Goal: Information Seeking & Learning: Check status

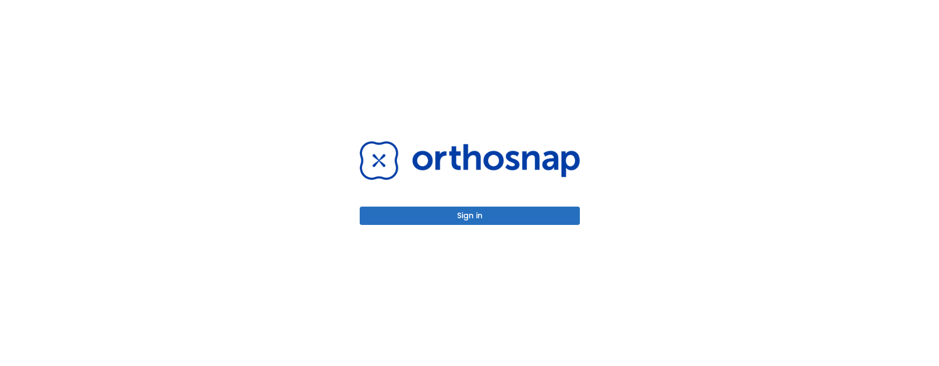
click at [411, 211] on button "Sign in" at bounding box center [470, 216] width 220 height 18
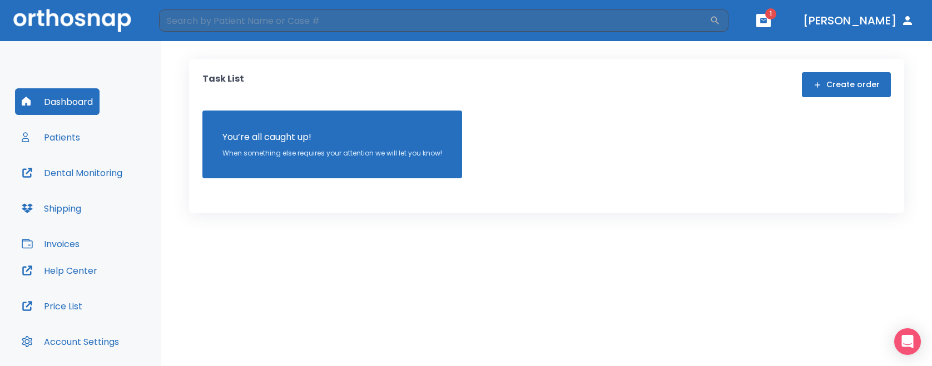
click at [771, 15] on button "button" at bounding box center [763, 20] width 14 height 13
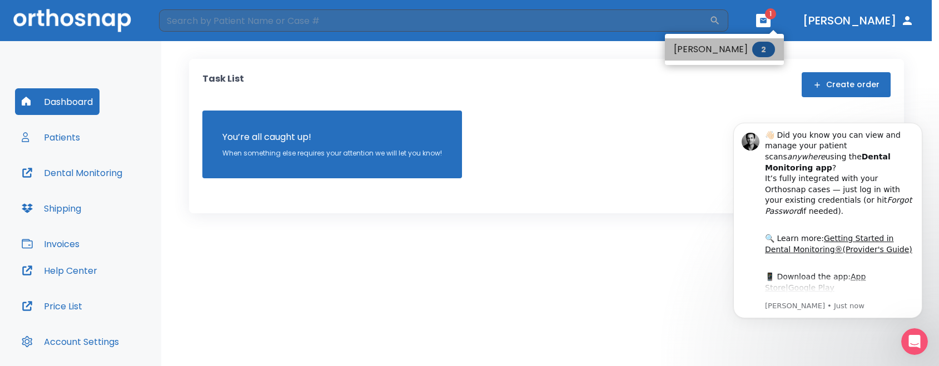
click at [754, 54] on li "[PERSON_NAME] 2" at bounding box center [724, 49] width 119 height 22
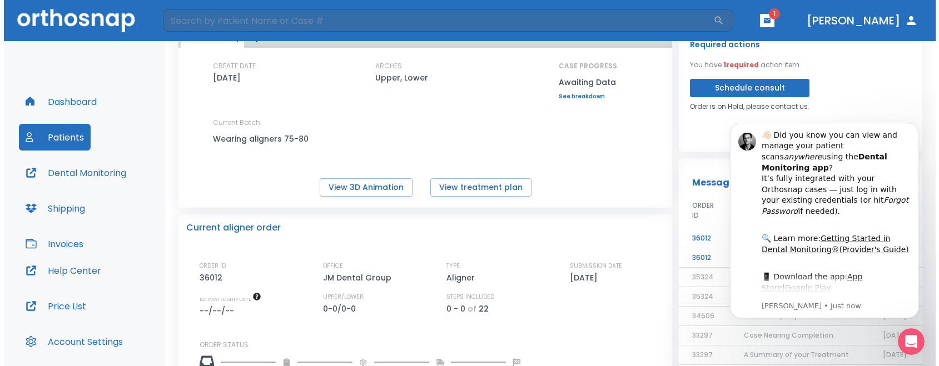
scroll to position [56, 0]
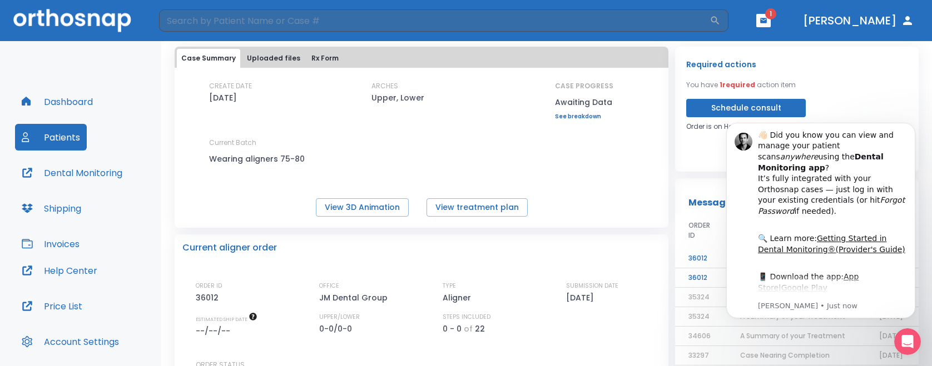
click at [683, 165] on div "Required actions You have 1 required action item Schedule consult Order is on H…" at bounding box center [797, 109] width 244 height 125
click at [912, 121] on button "Dismiss notification" at bounding box center [912, 126] width 14 height 14
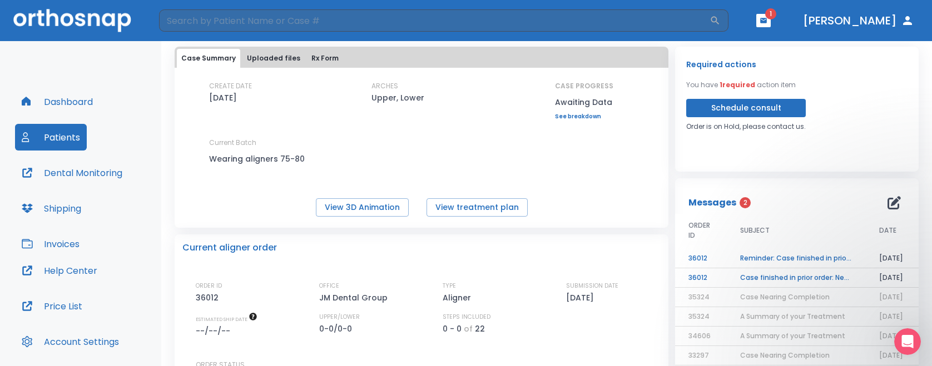
click at [800, 277] on td "Case finished in prior order: New digital scans/impressions required" at bounding box center [796, 278] width 139 height 19
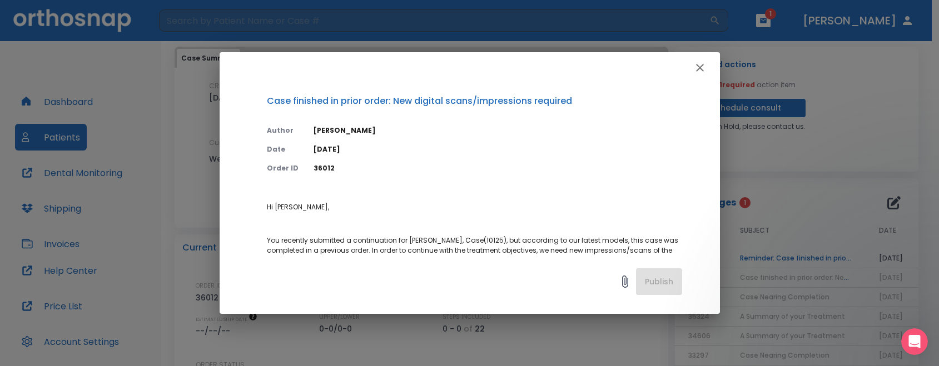
click at [702, 66] on icon "button" at bounding box center [699, 67] width 13 height 13
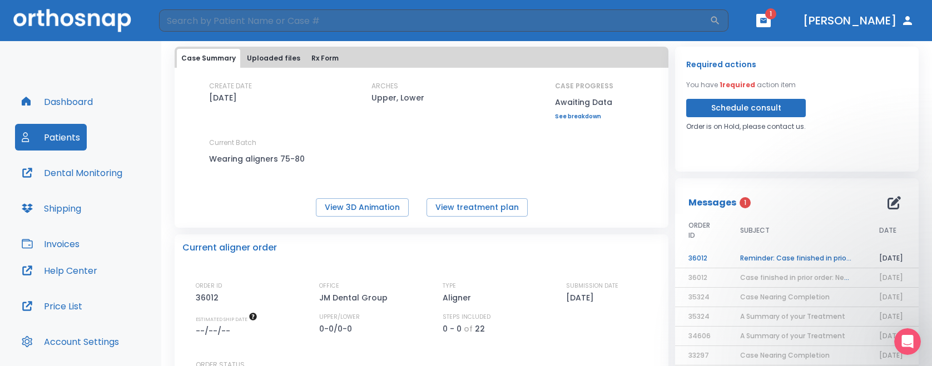
click at [789, 257] on td "Reminder: Case finished in prior order: New digital scans/impressions required" at bounding box center [796, 258] width 139 height 19
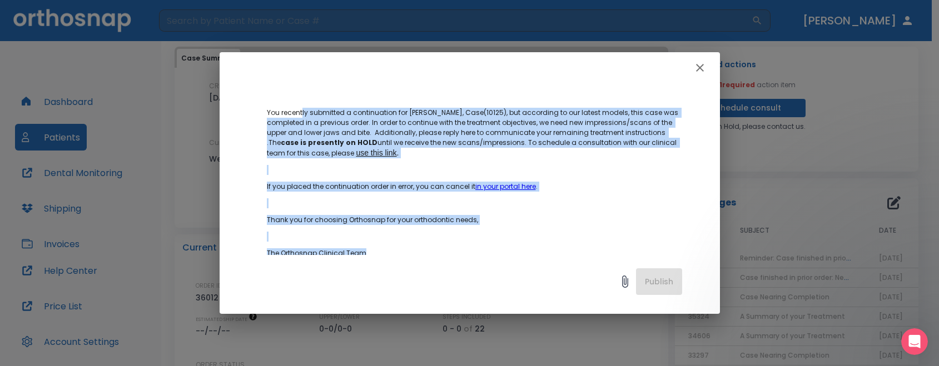
drag, startPoint x: 416, startPoint y: 247, endPoint x: 493, endPoint y: 251, distance: 77.4
click at [493, 251] on p "Hi [PERSON_NAME], You recently submitted a continuation for [PERSON_NAME], Case…" at bounding box center [474, 183] width 415 height 217
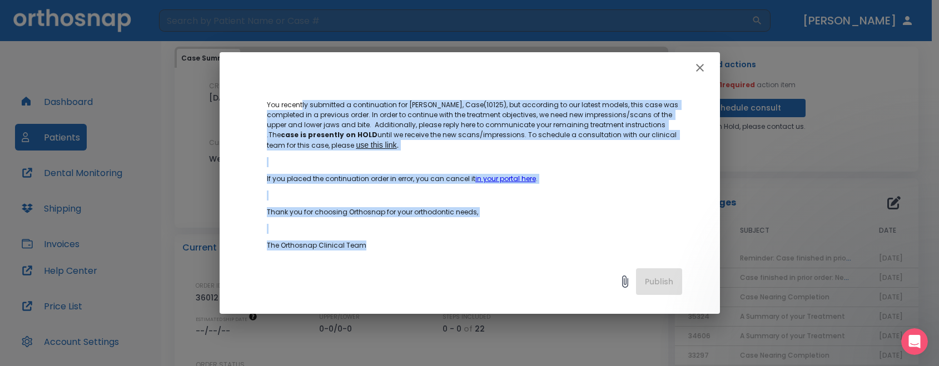
click at [483, 208] on p "Thank you for choosing Orthosnap for your orthodontic needs," at bounding box center [474, 212] width 415 height 10
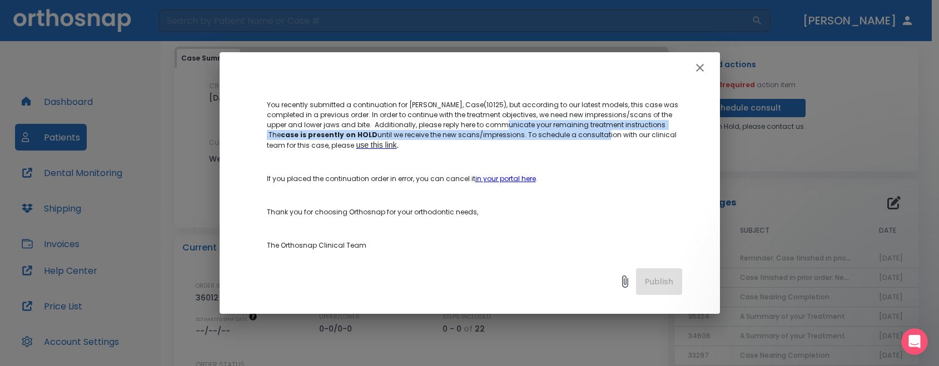
drag, startPoint x: 507, startPoint y: 123, endPoint x: 595, endPoint y: 138, distance: 89.0
click at [595, 138] on p "You recently submitted a continuation for [PERSON_NAME], Case(10125), but accor…" at bounding box center [474, 125] width 415 height 51
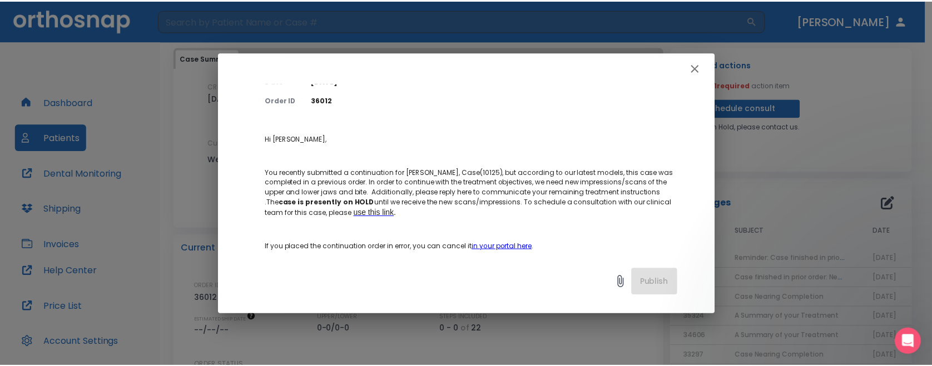
scroll to position [0, 0]
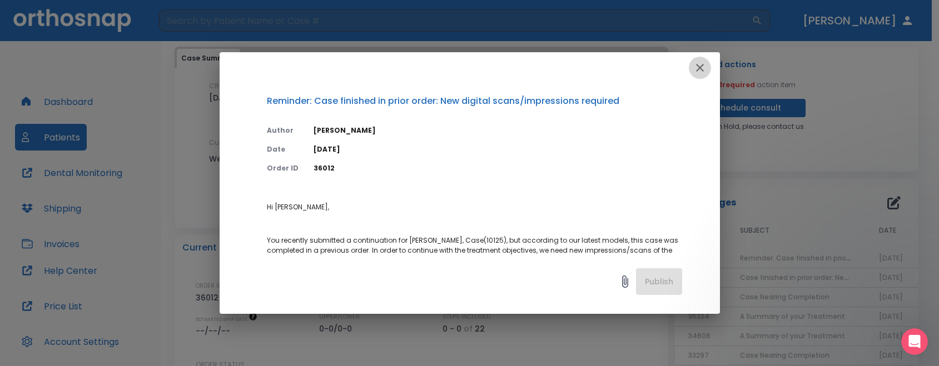
click at [697, 67] on icon "button" at bounding box center [699, 67] width 13 height 13
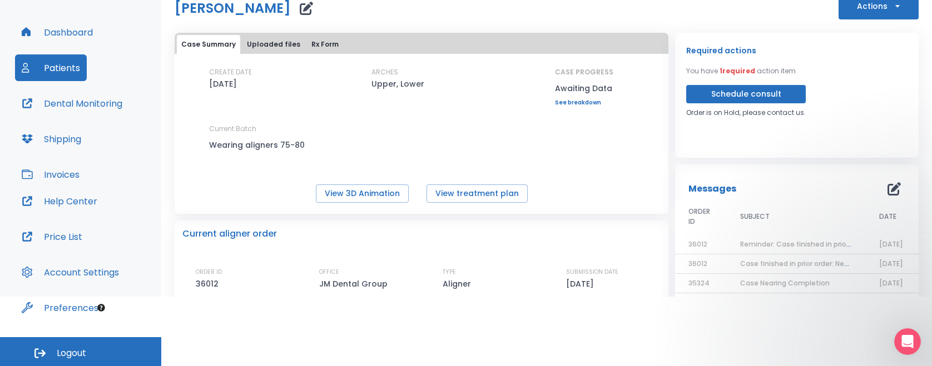
scroll to position [71, 0]
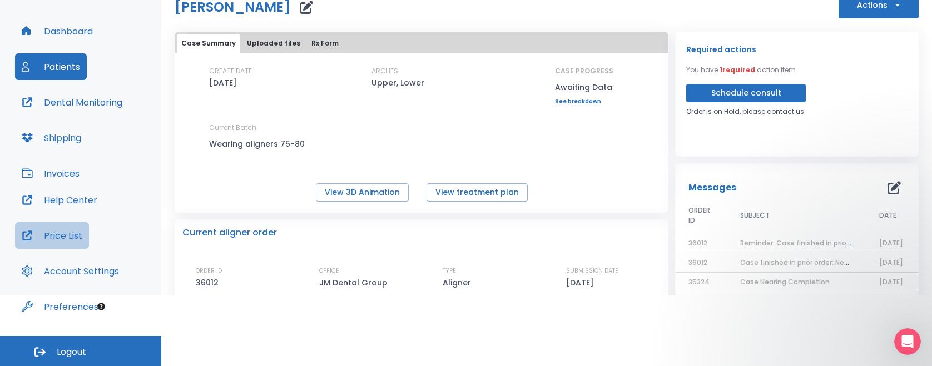
click at [76, 234] on button "Price List" at bounding box center [52, 235] width 74 height 27
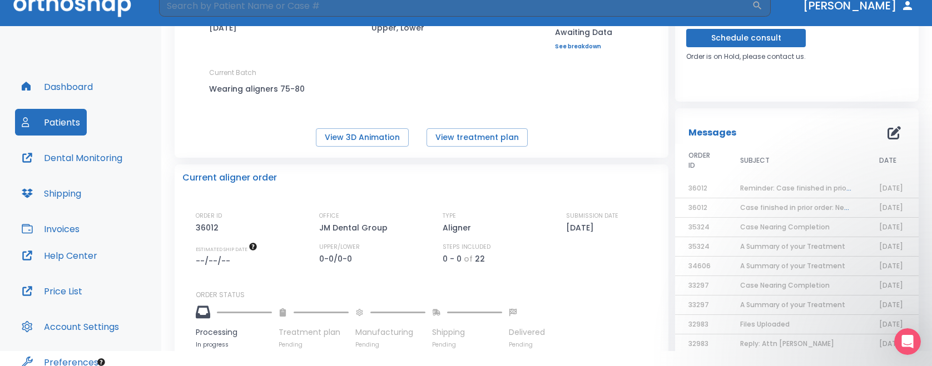
scroll to position [111, 0]
click at [349, 136] on button "View 3D Animation" at bounding box center [362, 137] width 93 height 18
click at [476, 138] on button "View treatment plan" at bounding box center [476, 137] width 101 height 18
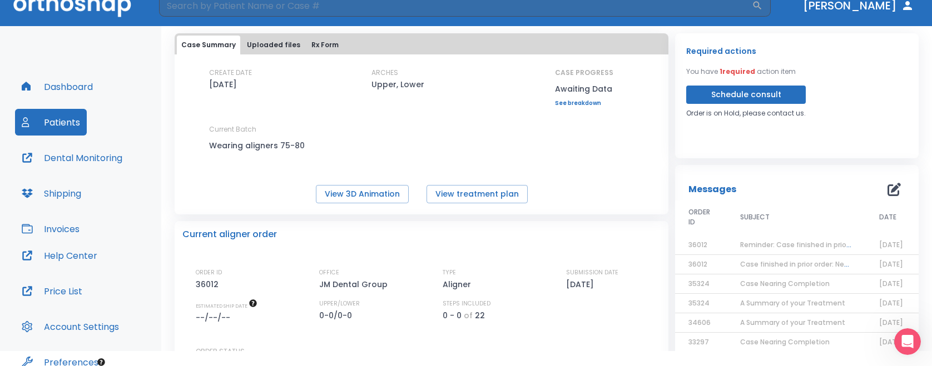
scroll to position [0, 0]
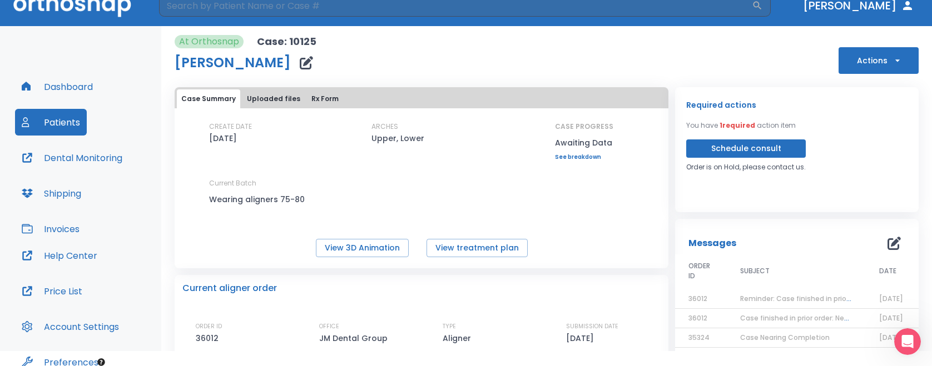
click at [751, 146] on button "Schedule consult" at bounding box center [746, 149] width 120 height 18
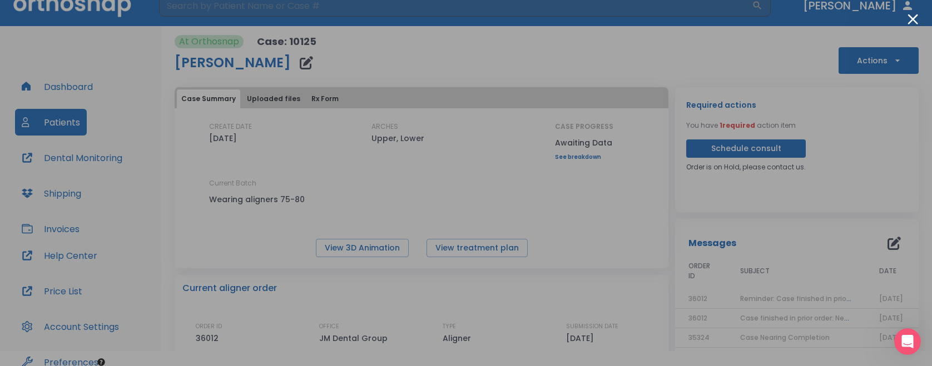
scroll to position [71, 0]
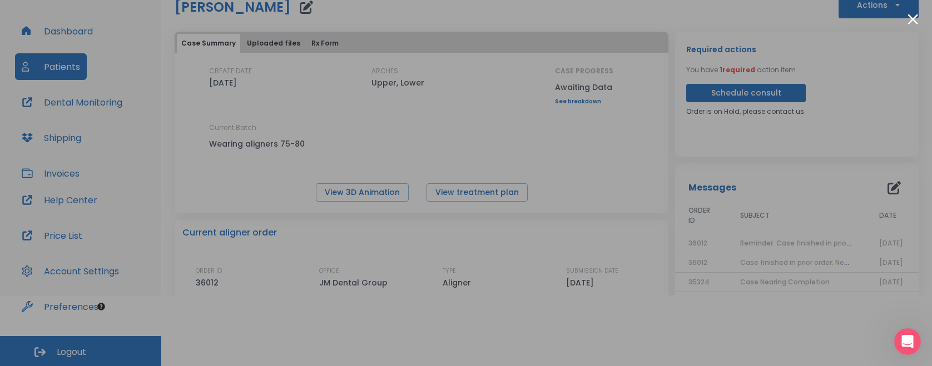
click at [694, 361] on div at bounding box center [466, 183] width 932 height 366
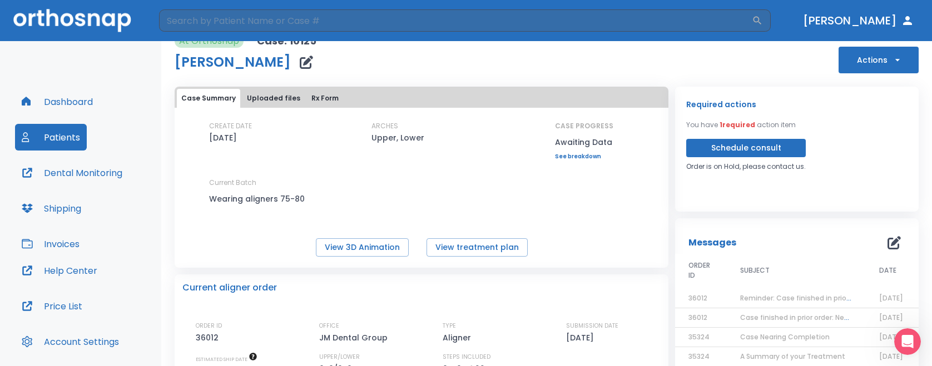
scroll to position [0, 0]
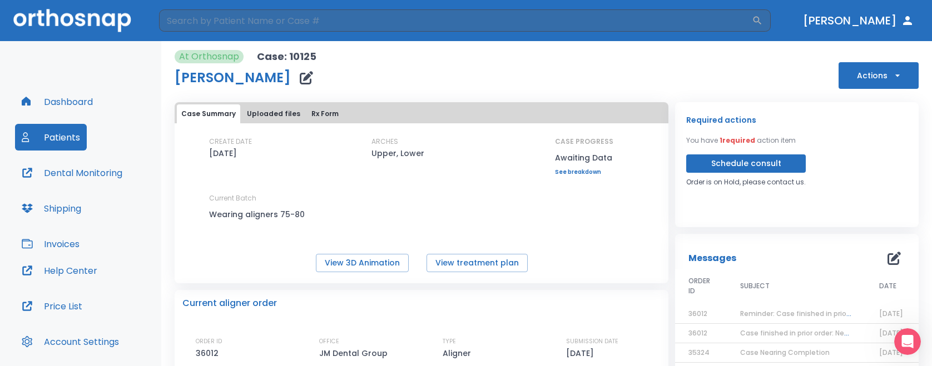
click at [288, 112] on button "Uploaded files" at bounding box center [273, 114] width 62 height 19
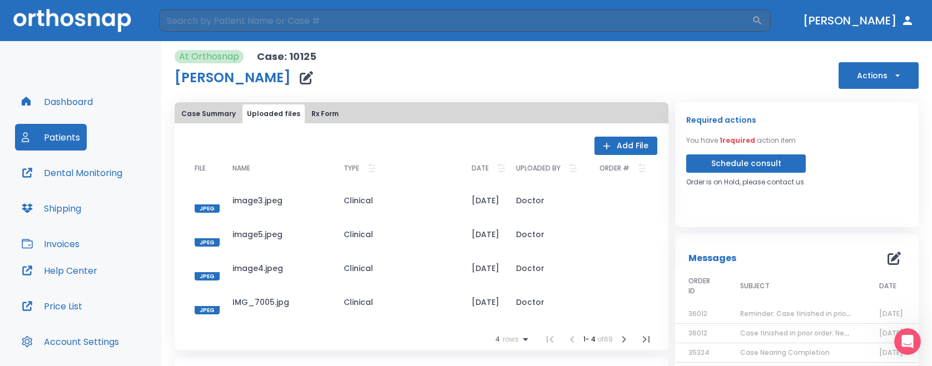
click at [215, 113] on button "Case Summary" at bounding box center [208, 114] width 63 height 19
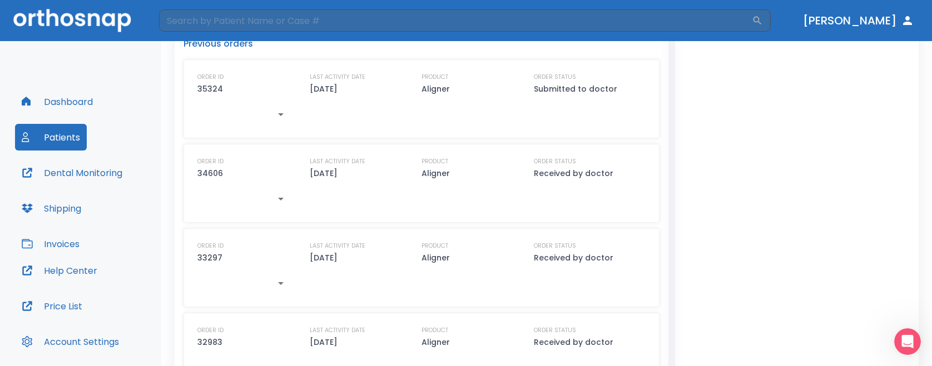
scroll to position [500, 0]
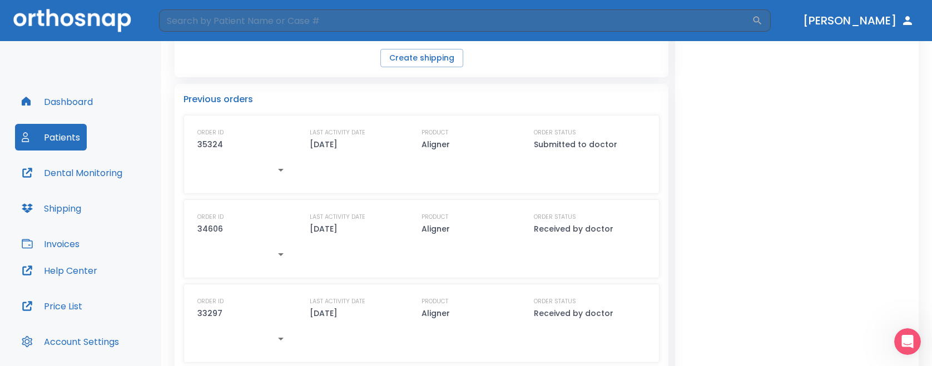
click at [284, 161] on button "button" at bounding box center [281, 170] width 22 height 22
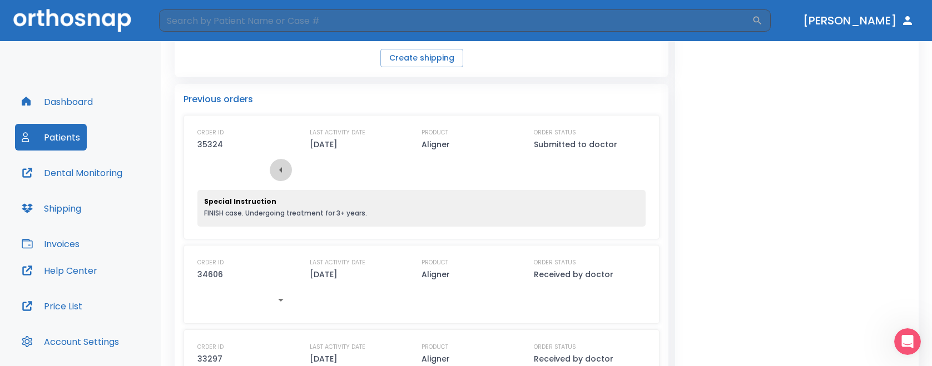
click at [284, 165] on icon "button" at bounding box center [280, 169] width 13 height 13
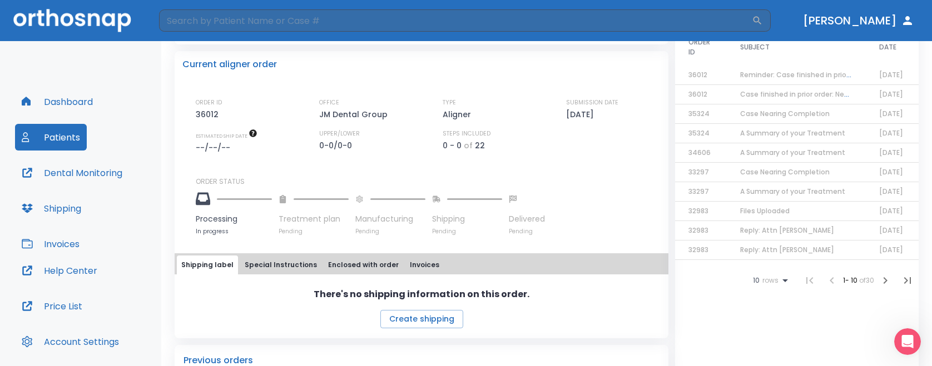
scroll to position [222, 0]
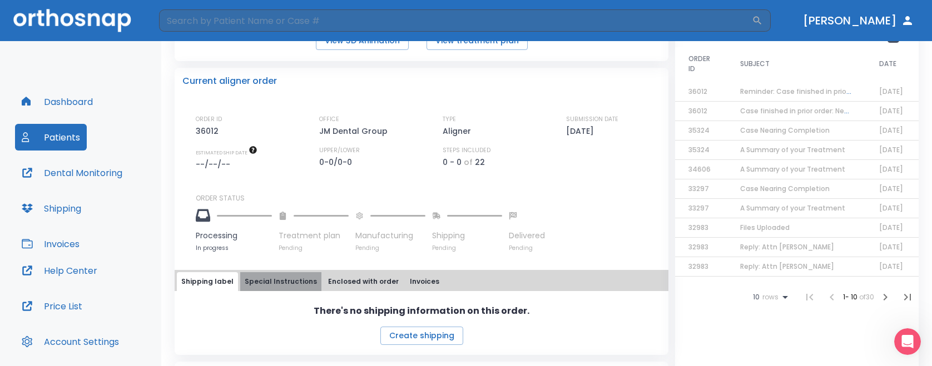
click at [289, 287] on button "Special Instructions" at bounding box center [280, 281] width 81 height 19
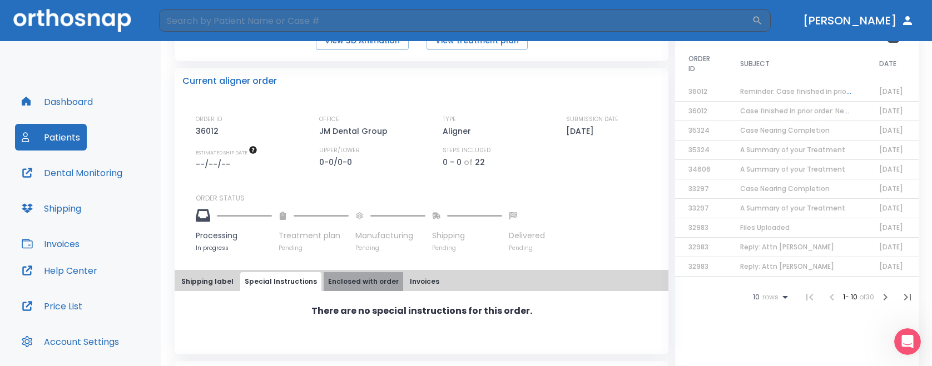
click at [376, 282] on button "Enclosed with order" at bounding box center [364, 281] width 80 height 19
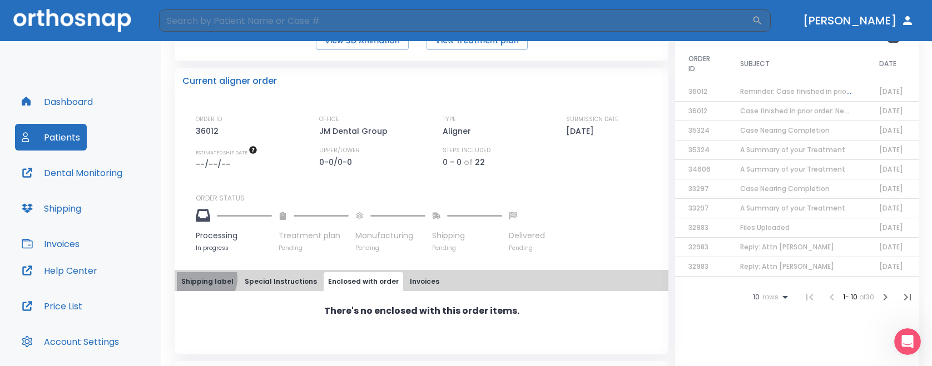
drag, startPoint x: 201, startPoint y: 279, endPoint x: 432, endPoint y: 285, distance: 230.8
click at [202, 279] on button "Shipping label" at bounding box center [207, 281] width 61 height 19
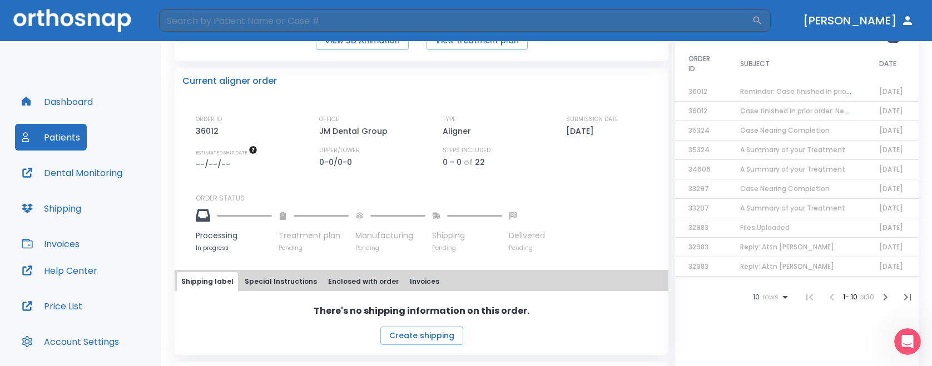
click at [475, 287] on div "Shipping label Special Instructions Enclosed with order Invoices" at bounding box center [421, 281] width 489 height 19
click at [405, 281] on button "Invoices" at bounding box center [424, 281] width 38 height 19
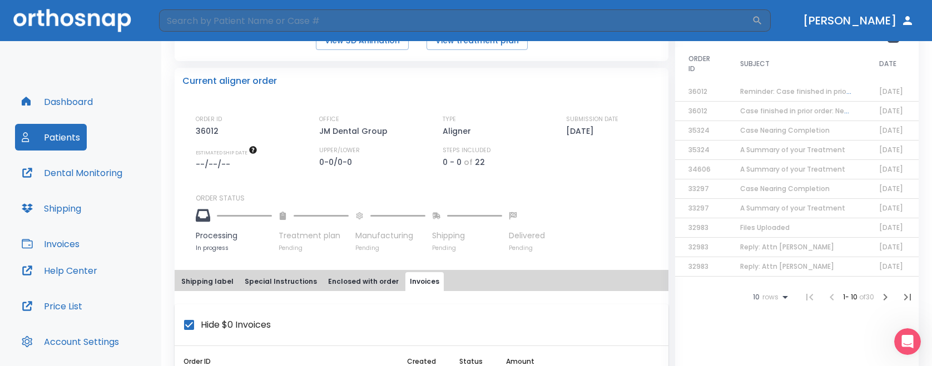
click at [324, 277] on button "Enclosed with order" at bounding box center [364, 281] width 80 height 19
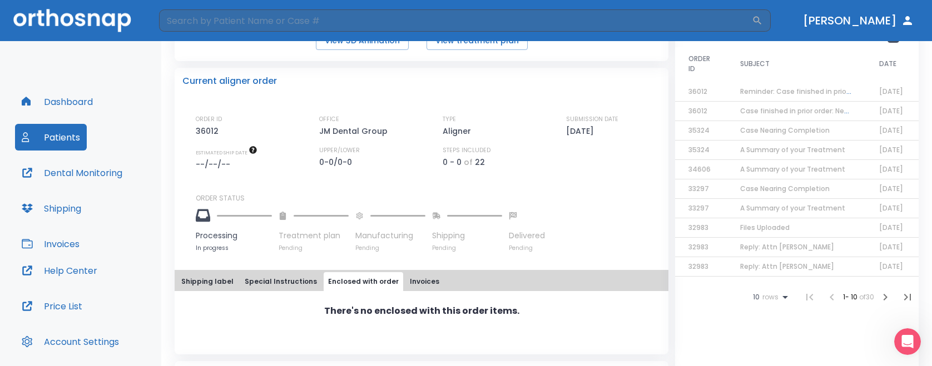
click at [269, 279] on button "Special Instructions" at bounding box center [280, 281] width 81 height 19
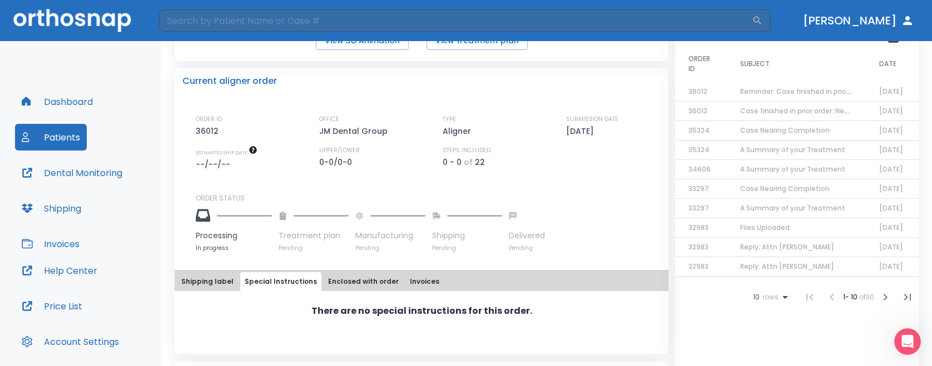
click at [443, 283] on div "Shipping label Special Instructions Enclosed with order Invoices" at bounding box center [421, 281] width 489 height 19
click at [405, 283] on button "Invoices" at bounding box center [424, 281] width 38 height 19
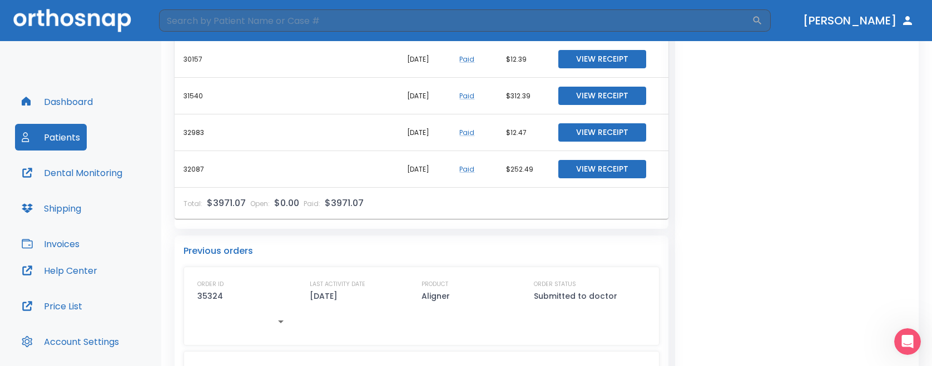
scroll to position [1001, 0]
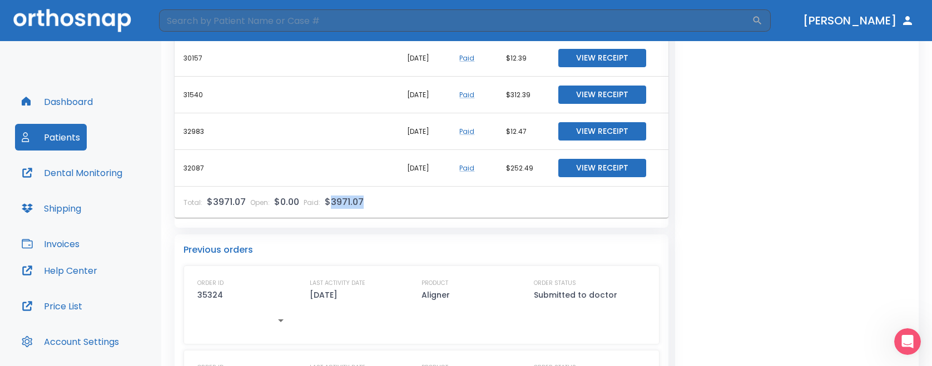
drag, startPoint x: 367, startPoint y: 207, endPoint x: 326, endPoint y: 207, distance: 41.7
click at [326, 207] on div "Total: $3971.07 Open: $0.00 Paid: $3971.07" at bounding box center [287, 202] width 224 height 31
click at [327, 207] on p "$3971.07" at bounding box center [344, 202] width 39 height 13
click at [327, 205] on p "$3971.07" at bounding box center [344, 202] width 39 height 13
drag, startPoint x: 326, startPoint y: 204, endPoint x: 346, endPoint y: 203, distance: 20.0
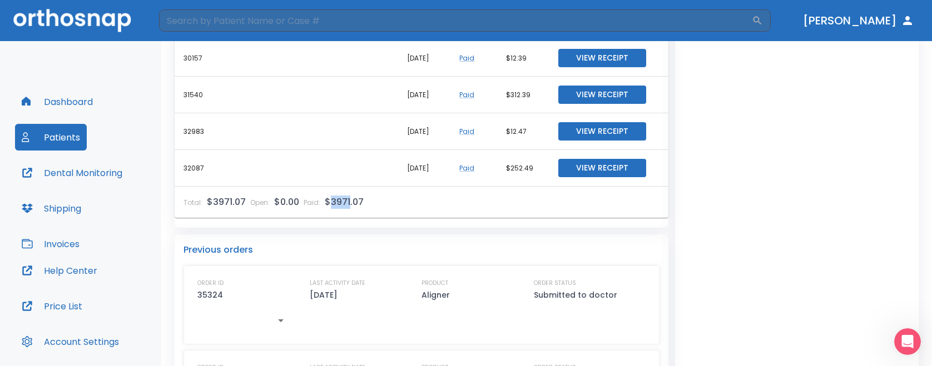
click at [346, 203] on p "$3971.07" at bounding box center [344, 202] width 39 height 13
click at [360, 203] on div "Total: $3971.07 Open: $0.00 Paid: $3971.07" at bounding box center [287, 202] width 224 height 31
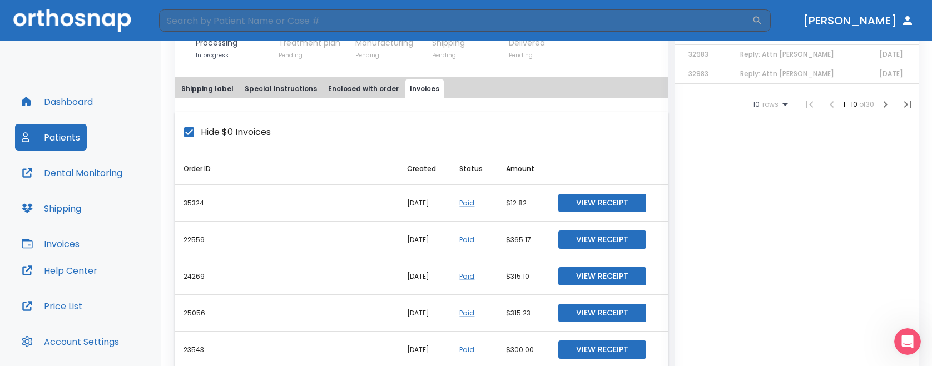
scroll to position [334, 0]
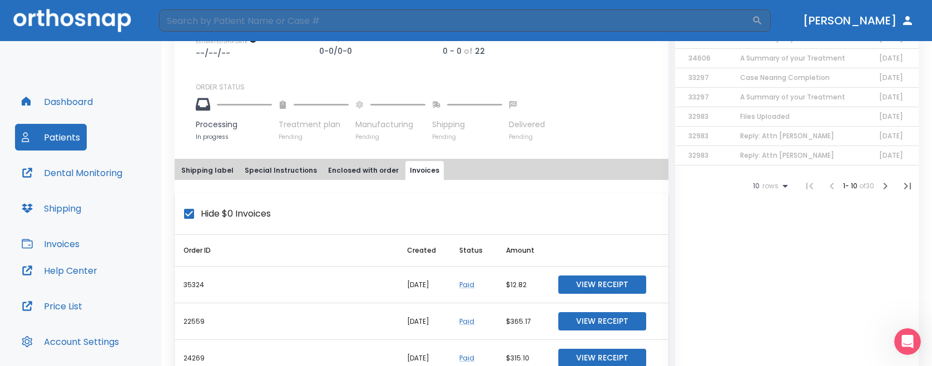
click at [368, 173] on button "Enclosed with order" at bounding box center [364, 170] width 80 height 19
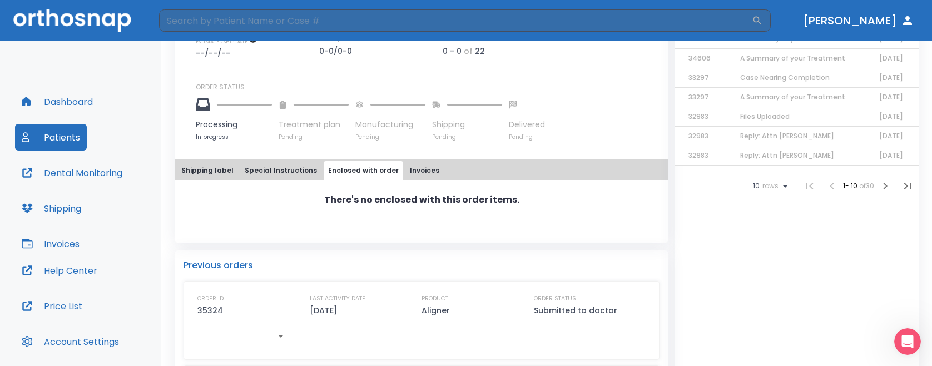
click at [287, 176] on button "Special Instructions" at bounding box center [280, 170] width 81 height 19
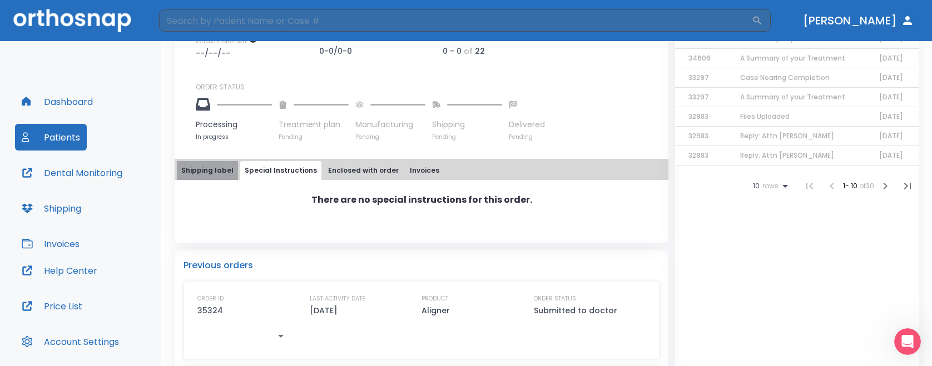
click at [229, 174] on button "Shipping label" at bounding box center [207, 170] width 61 height 19
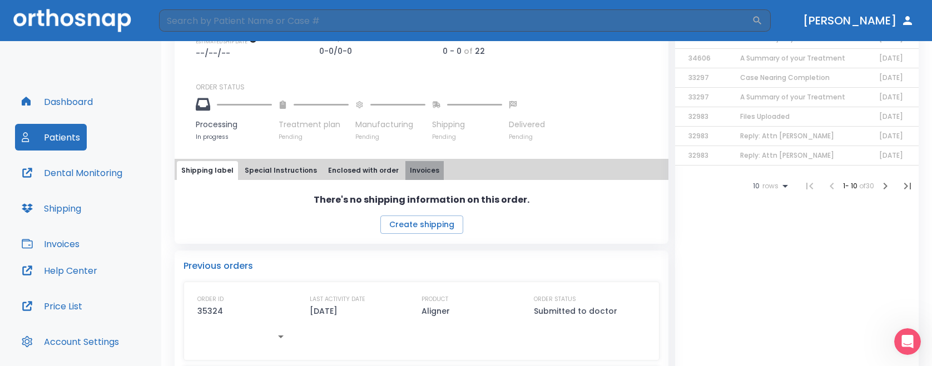
click at [415, 168] on button "Invoices" at bounding box center [424, 170] width 38 height 19
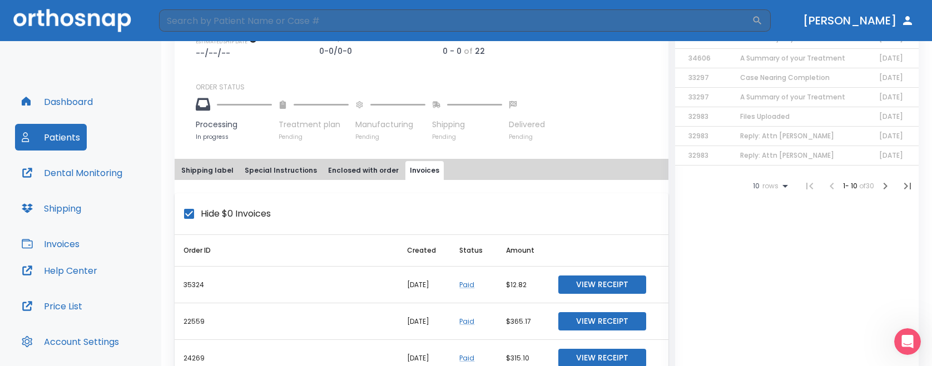
click at [219, 173] on button "Shipping label" at bounding box center [207, 170] width 61 height 19
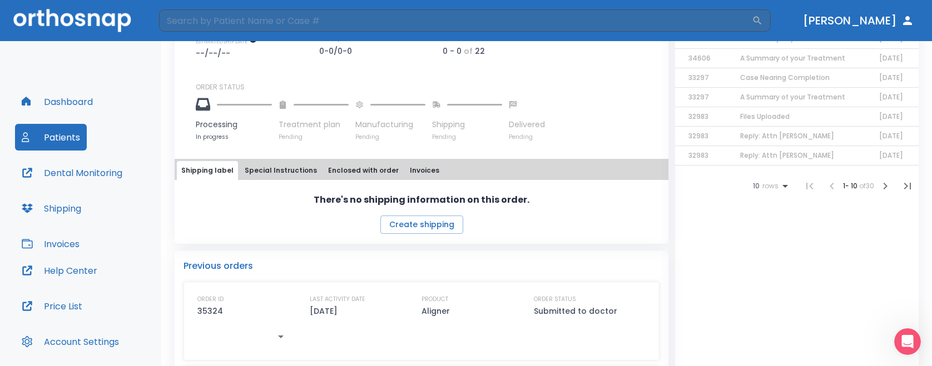
click at [218, 173] on button "Shipping label" at bounding box center [207, 170] width 61 height 19
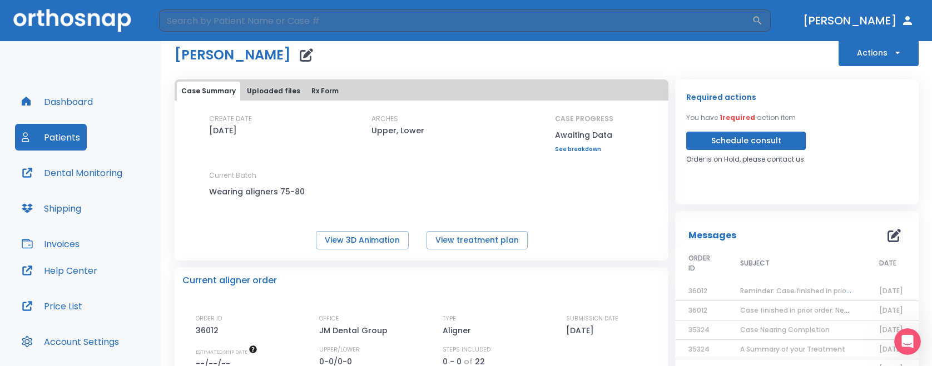
scroll to position [0, 0]
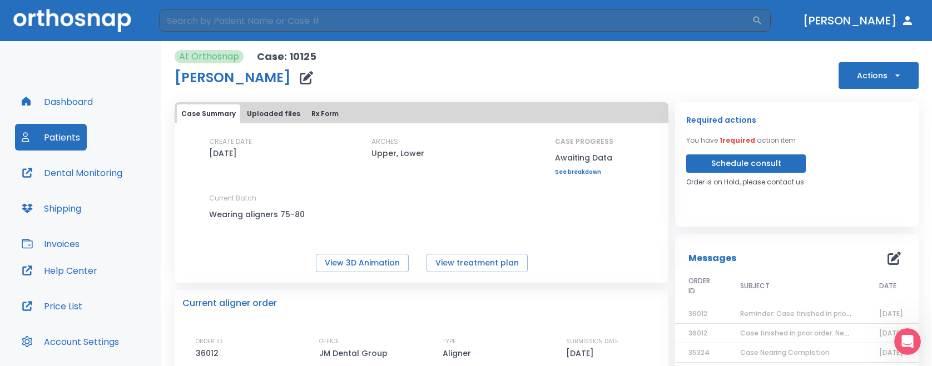
click at [51, 142] on button "Patients" at bounding box center [51, 137] width 72 height 27
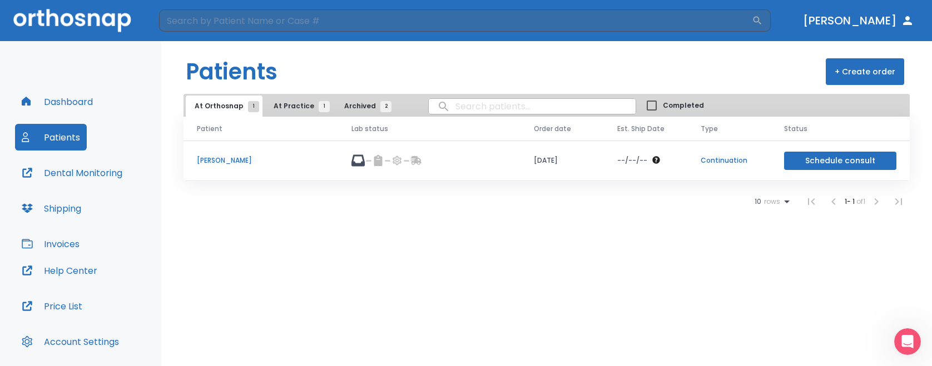
click at [301, 110] on span "At Practice 1" at bounding box center [299, 106] width 51 height 10
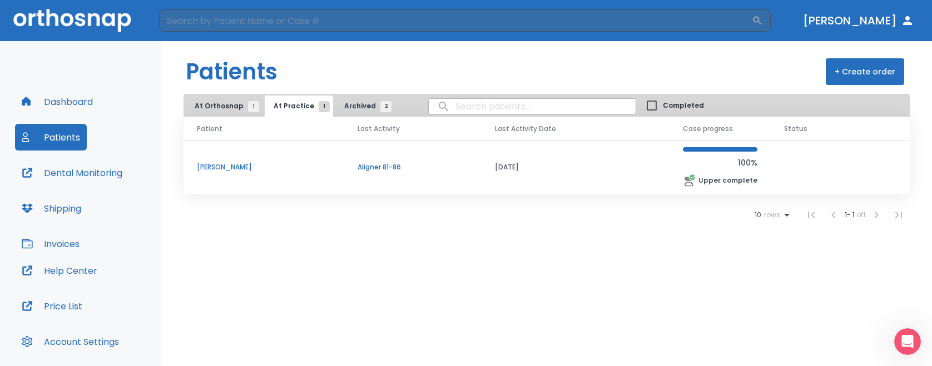
click at [226, 171] on p "[PERSON_NAME]" at bounding box center [264, 167] width 134 height 10
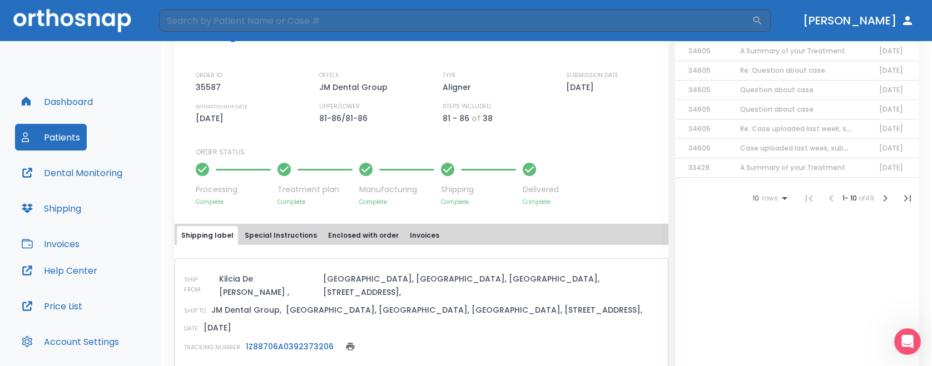
scroll to position [345, 0]
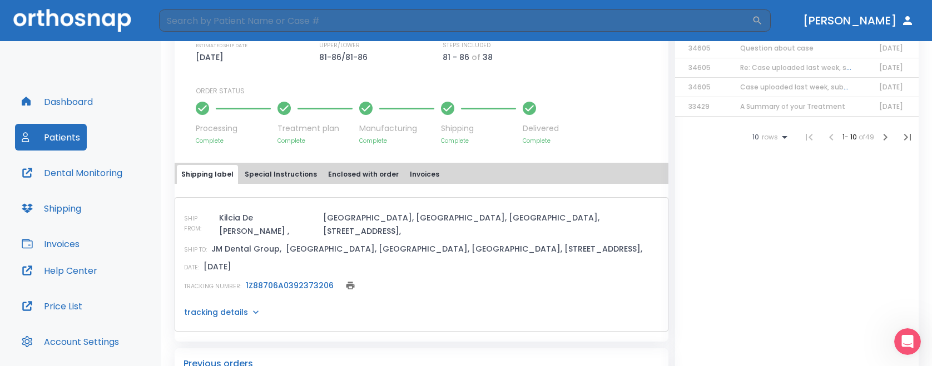
click at [405, 175] on button "Invoices" at bounding box center [424, 174] width 38 height 19
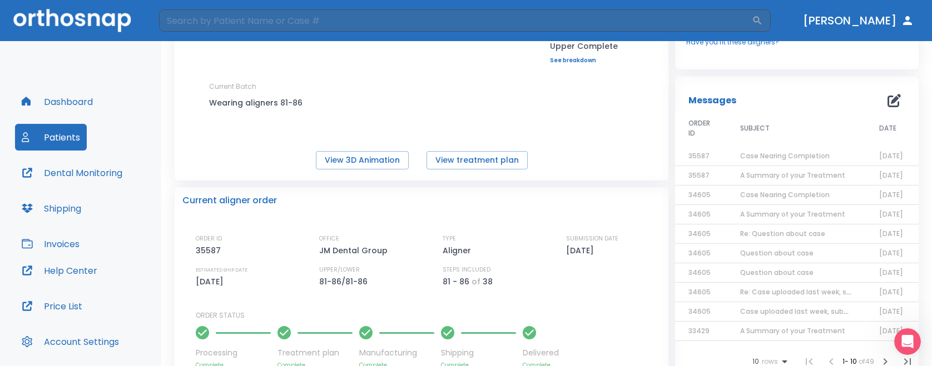
scroll to position [0, 0]
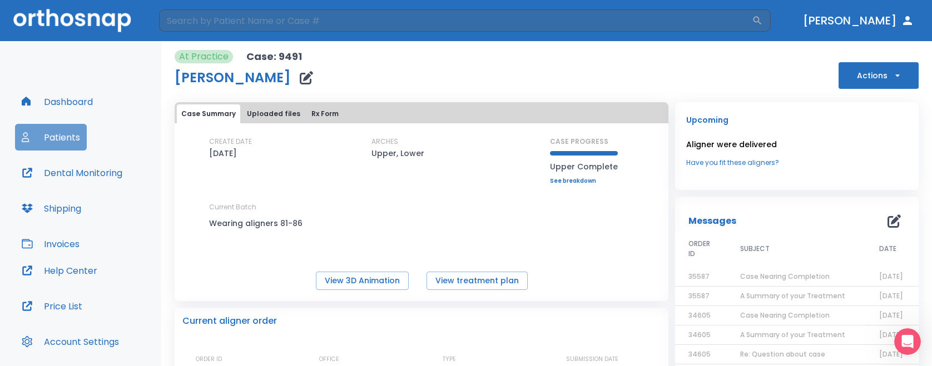
click at [66, 137] on button "Patients" at bounding box center [51, 137] width 72 height 27
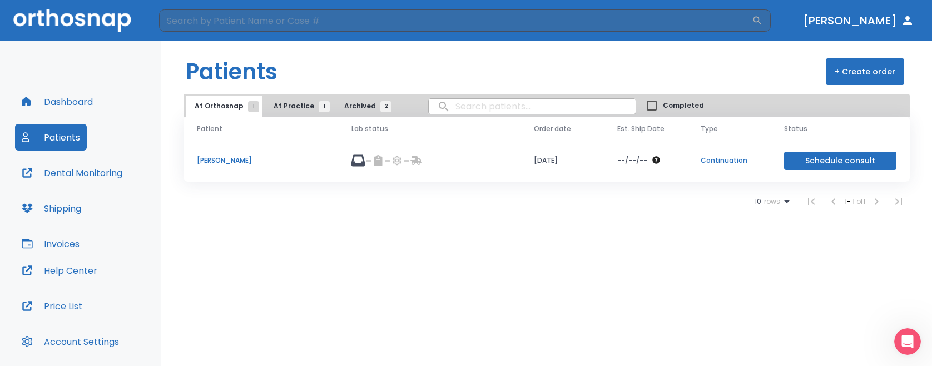
click at [277, 107] on span "At Practice 1" at bounding box center [299, 106] width 51 height 10
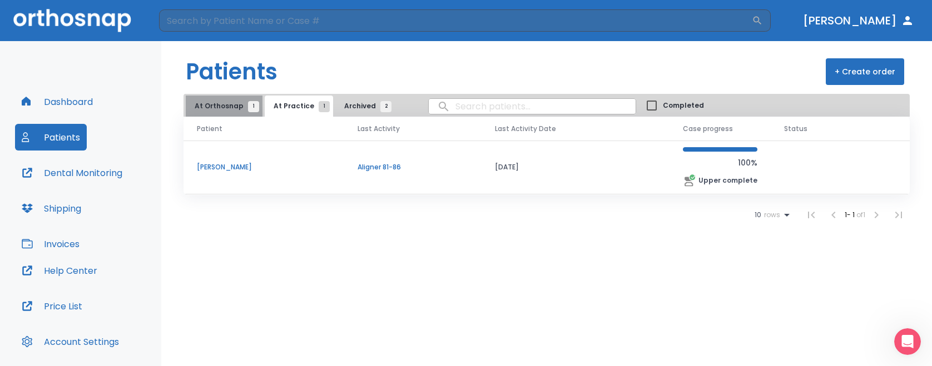
click at [232, 108] on span "At Orthosnap 1" at bounding box center [224, 106] width 59 height 10
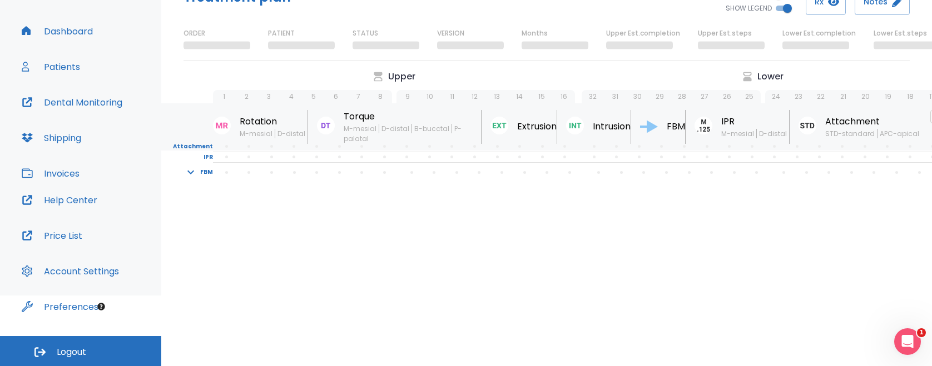
click at [908, 347] on icon "Open Intercom Messenger" at bounding box center [907, 342] width 18 height 18
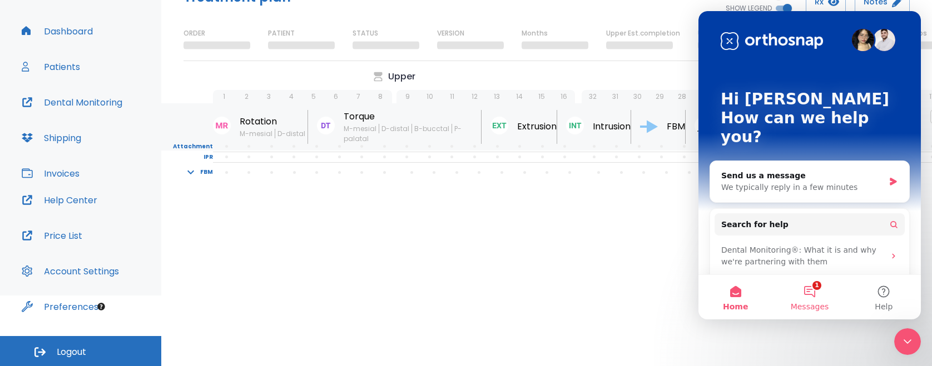
click at [810, 294] on button "1 Messages" at bounding box center [809, 297] width 74 height 44
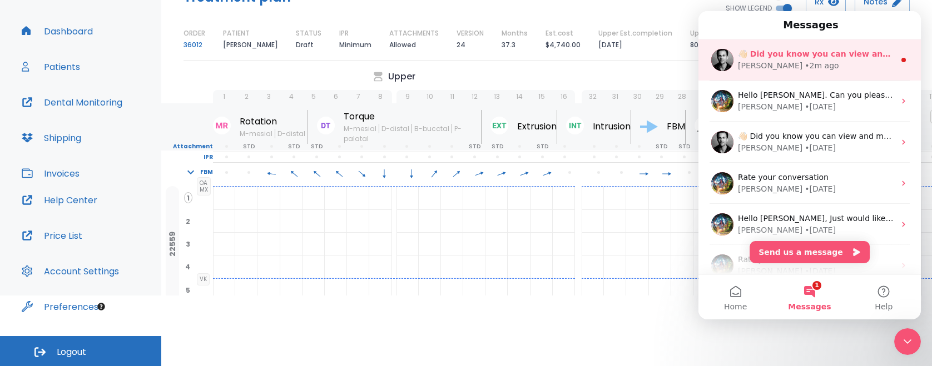
click at [826, 67] on div "Alex • 2m ago" at bounding box center [816, 66] width 157 height 12
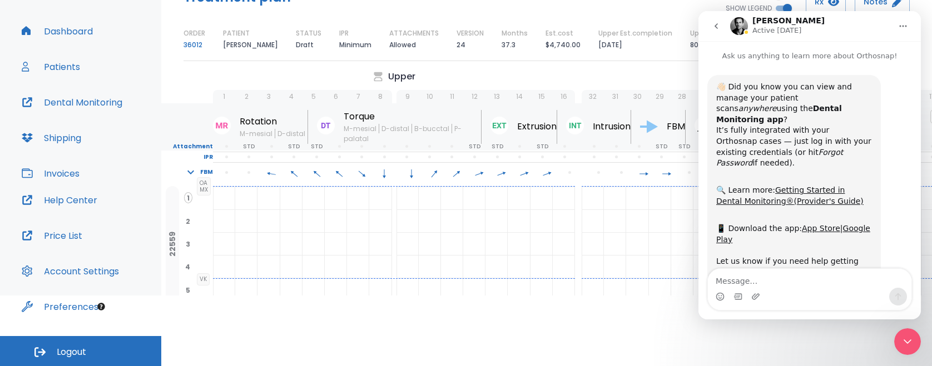
scroll to position [6, 0]
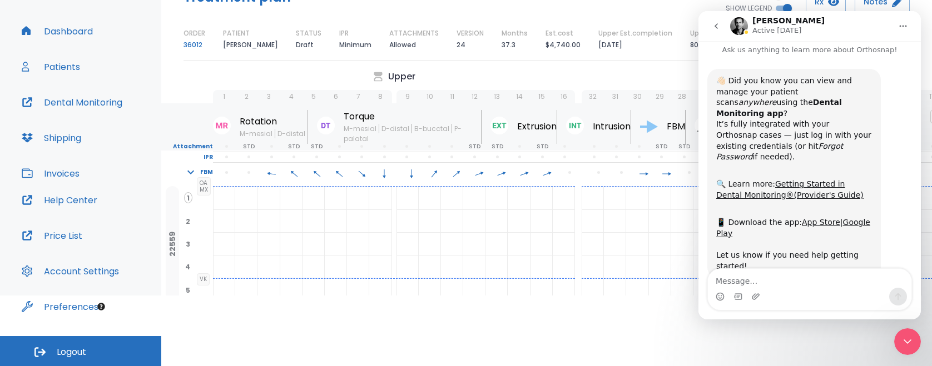
click at [794, 129] on div "👋🏻 Did you know you can view and manage your patient scans anywhere using the D…" at bounding box center [794, 125] width 156 height 98
click at [804, 191] on link "(Provider's Guide)" at bounding box center [828, 195] width 69 height 9
click at [816, 180] on link "Getting Started in Dental Monitoring" at bounding box center [780, 190] width 128 height 20
click at [107, 100] on button "Dental Monitoring" at bounding box center [72, 102] width 114 height 27
click at [611, 107] on div "Rotation M-mesial D-distal Torque M-mesial D-distal B-bucctal P-palatal Extrusi…" at bounding box center [578, 126] width 834 height 47
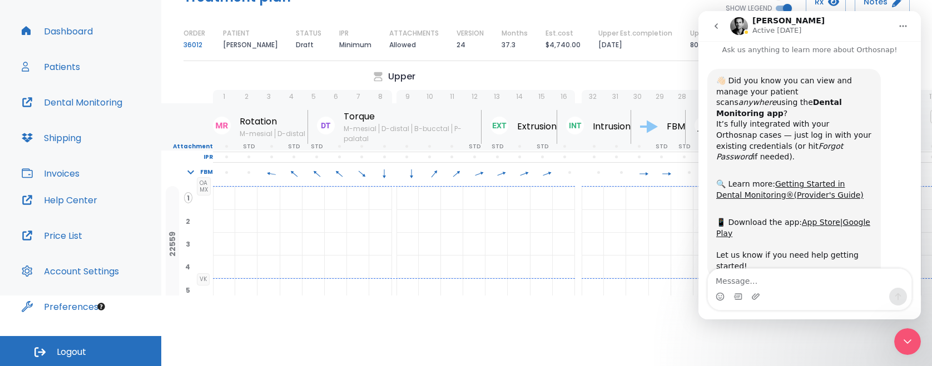
drag, startPoint x: 619, startPoint y: 91, endPoint x: 688, endPoint y: 58, distance: 75.8
click at [620, 91] on span "31" at bounding box center [615, 96] width 22 height 13
click at [916, 341] on div "Close Intercom Messenger" at bounding box center [907, 342] width 27 height 27
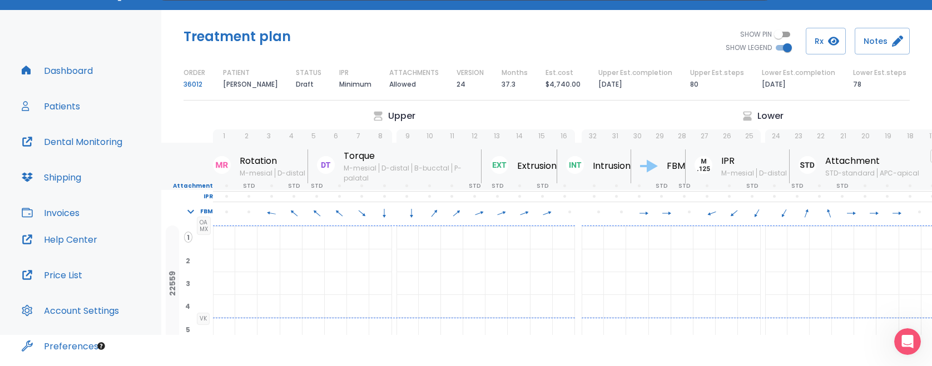
scroll to position [0, 0]
